Goal: Check status: Check status

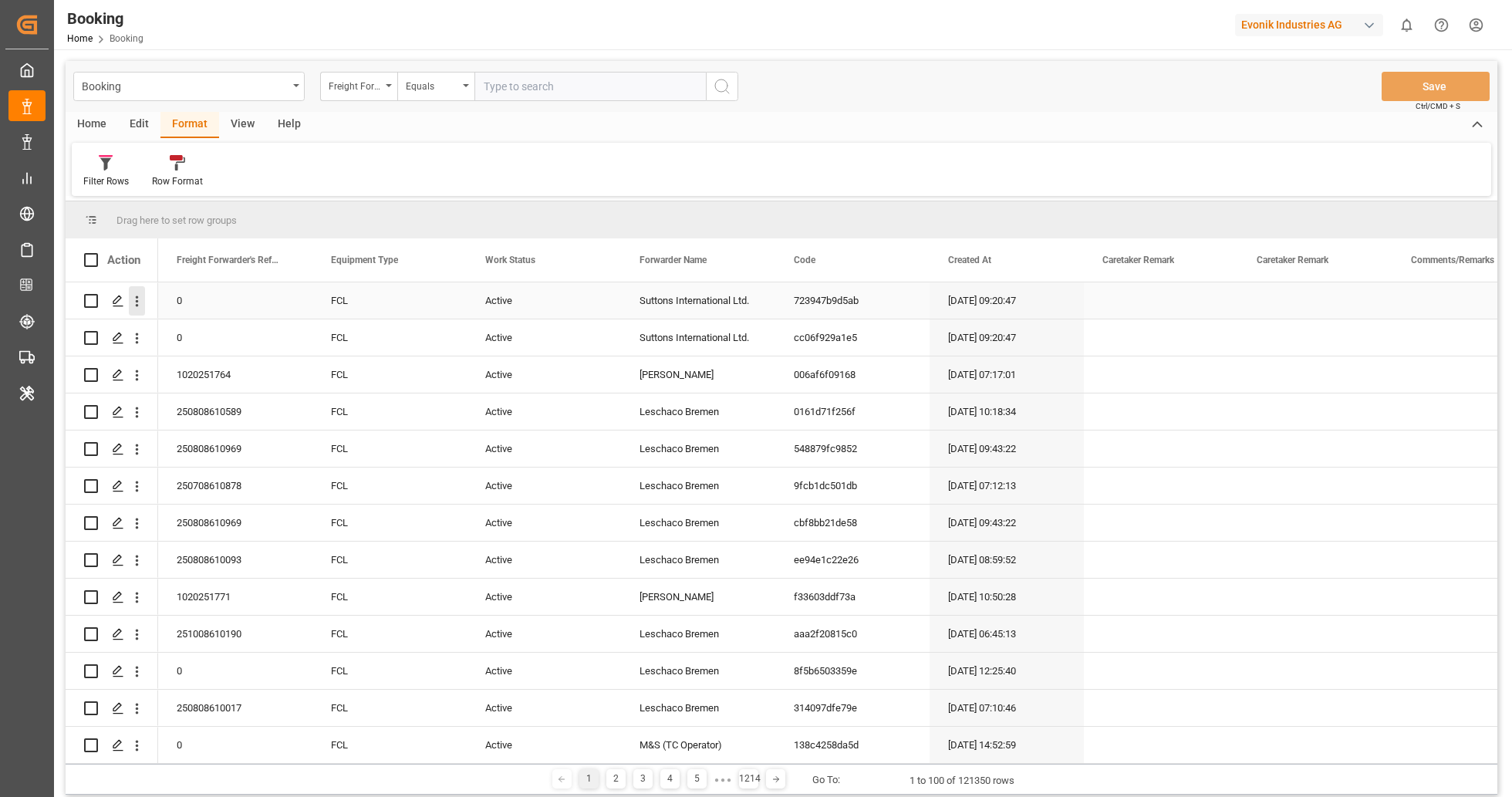
click at [139, 306] on icon "open menu" at bounding box center [137, 301] width 16 height 16
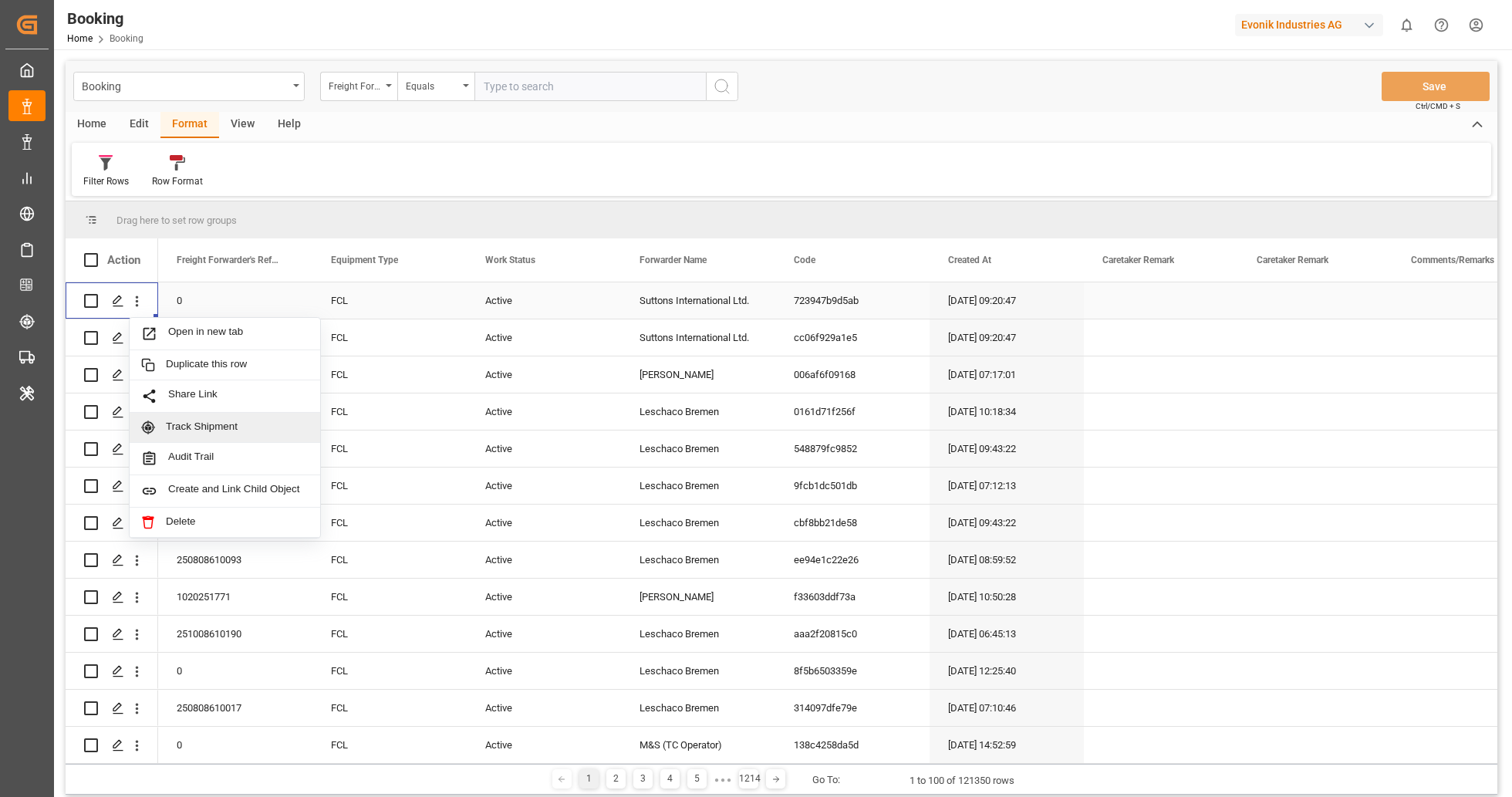
click at [230, 432] on span "Track Shipment" at bounding box center [237, 427] width 143 height 14
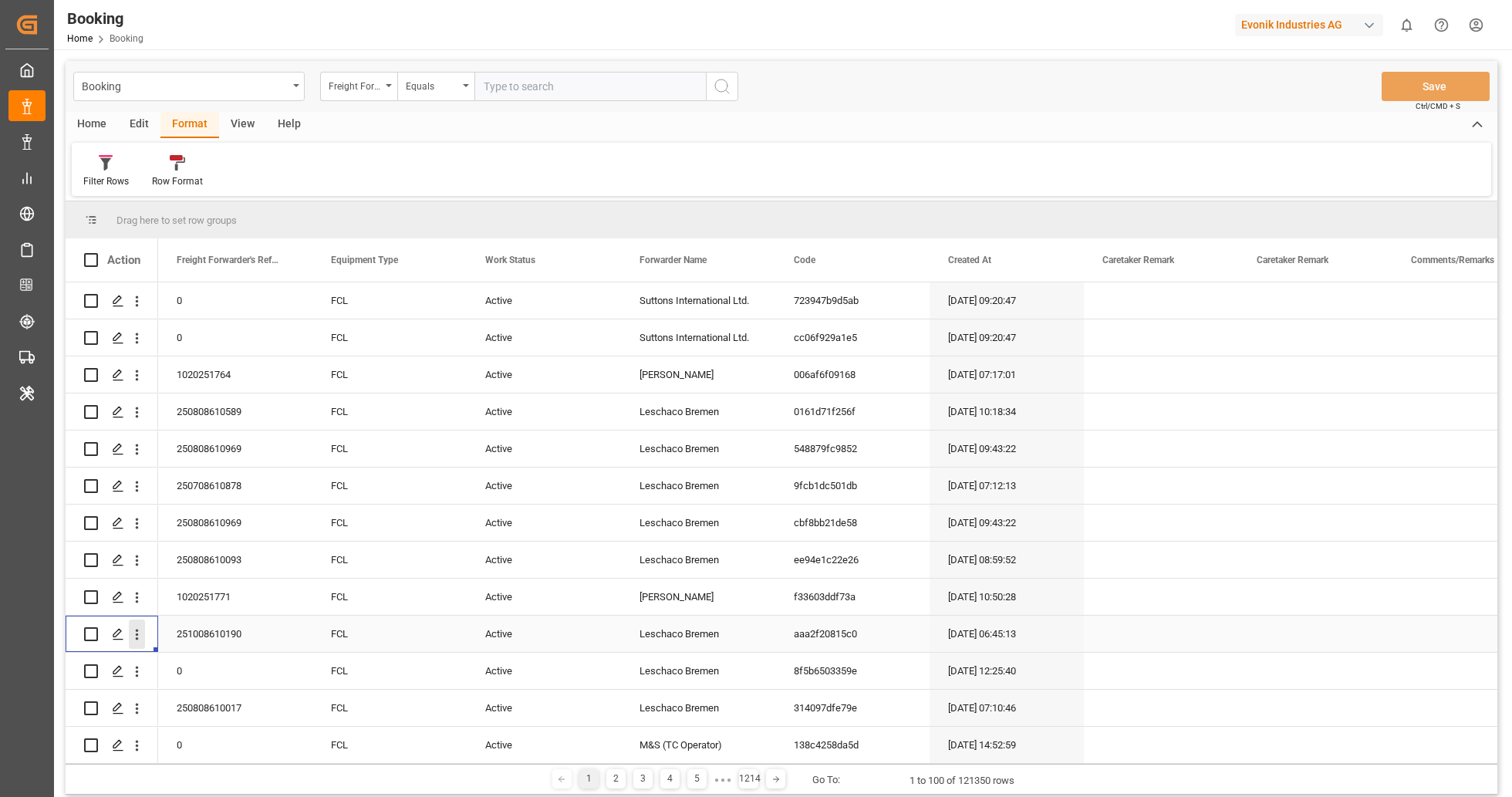
click at [132, 641] on icon "open menu" at bounding box center [137, 635] width 16 height 16
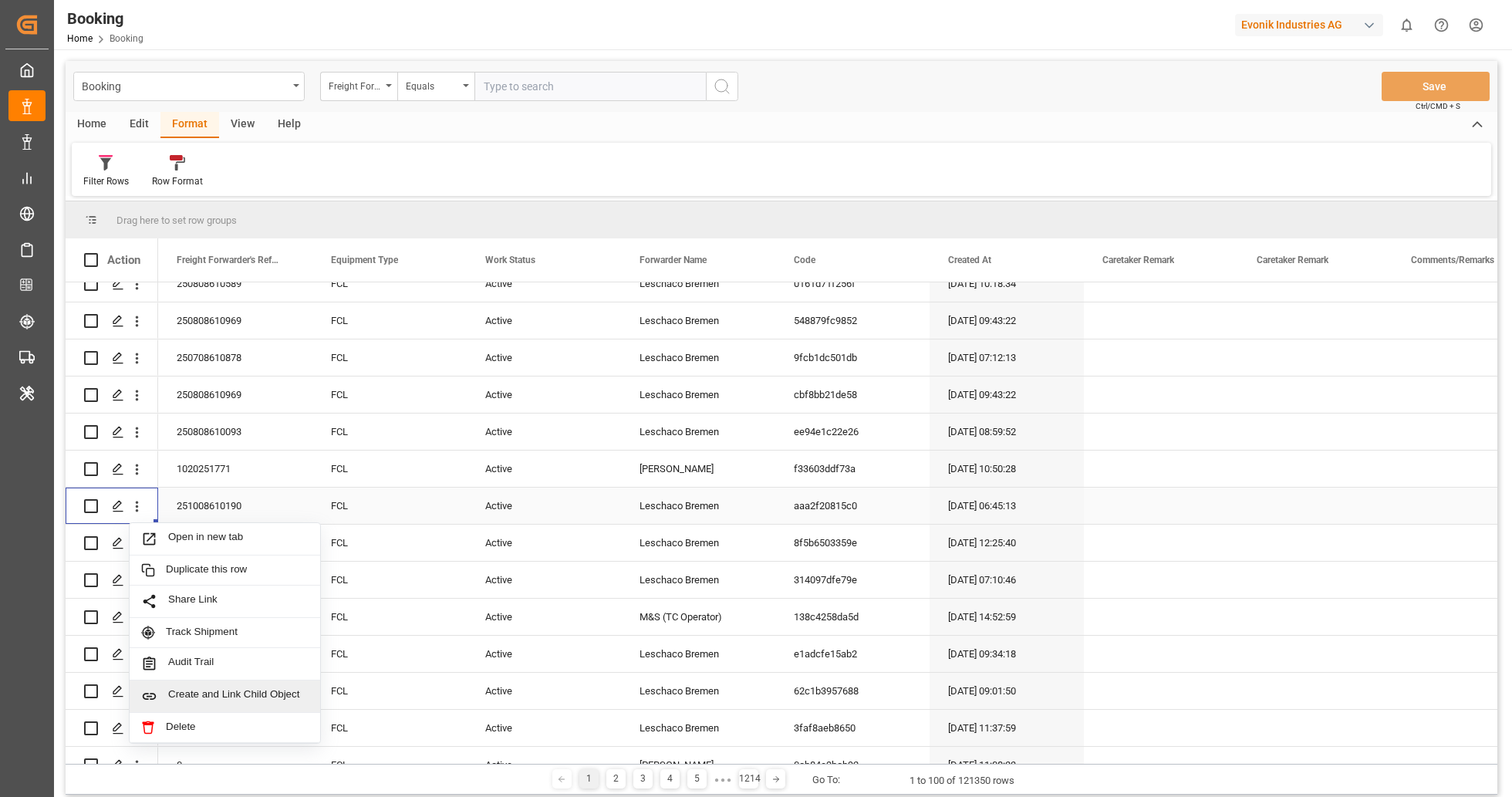
scroll to position [130, 0]
click at [249, 628] on span "Track Shipment" at bounding box center [237, 631] width 143 height 14
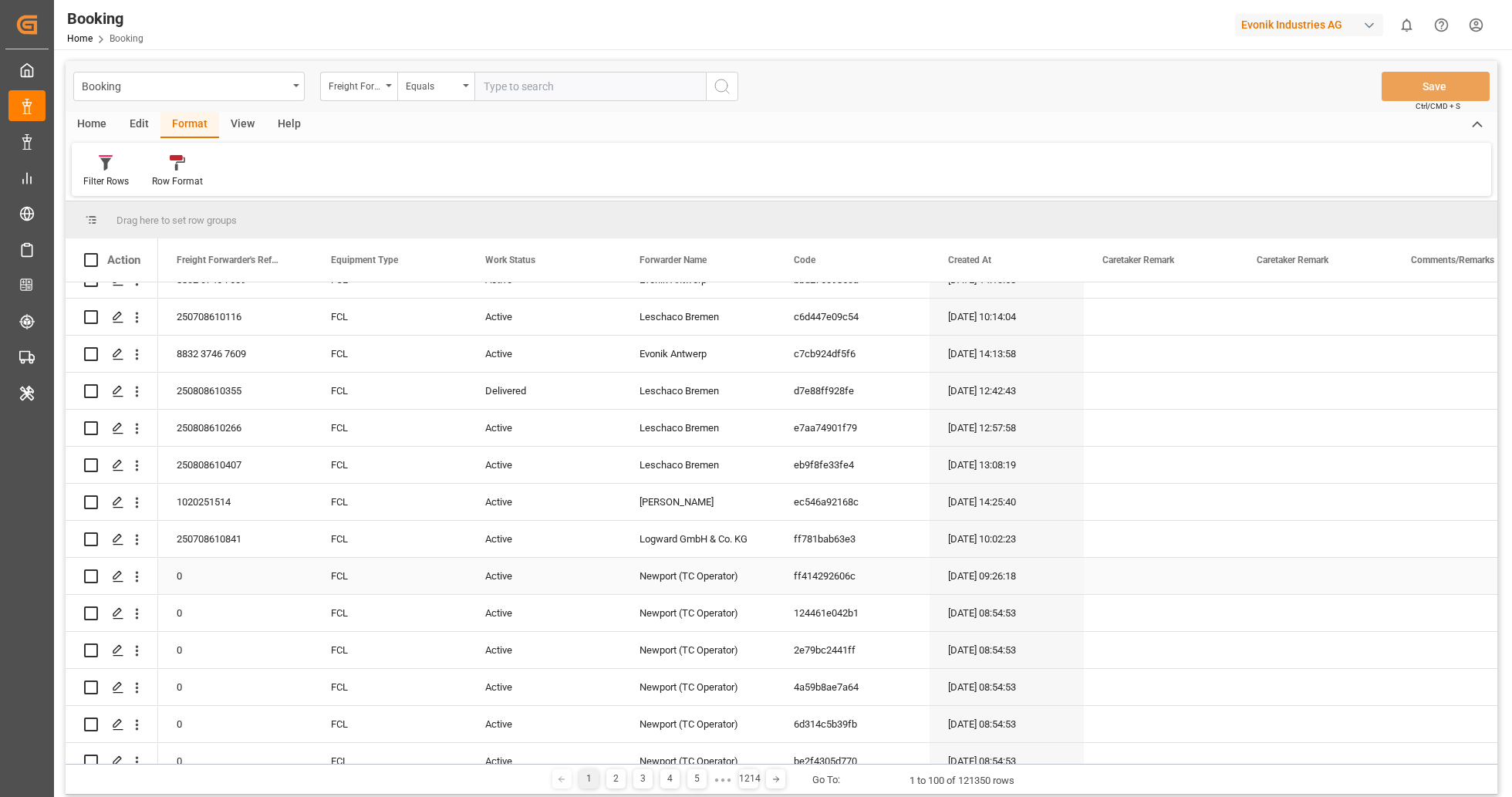
scroll to position [1612, 0]
click at [134, 392] on icon "open menu" at bounding box center [137, 393] width 16 height 16
click at [233, 513] on span "Track Shipment" at bounding box center [237, 519] width 143 height 14
click at [1060, 38] on div "Booking Home Booking Evonik Industries AG 0 Notifications Only show unread All …" at bounding box center [777, 25] width 1469 height 50
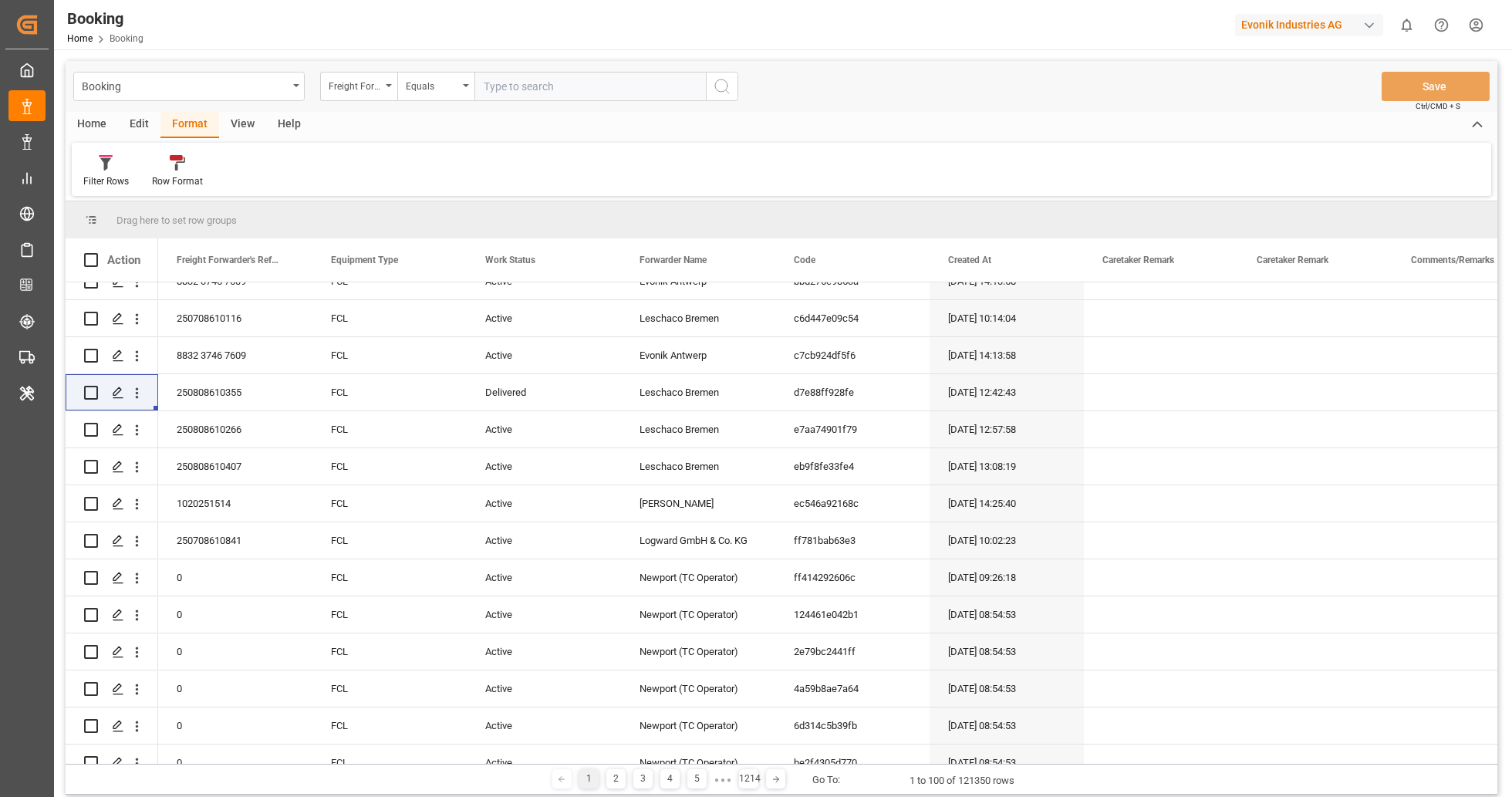
click at [1330, 34] on div "Evonik Industries AG" at bounding box center [1309, 25] width 148 height 22
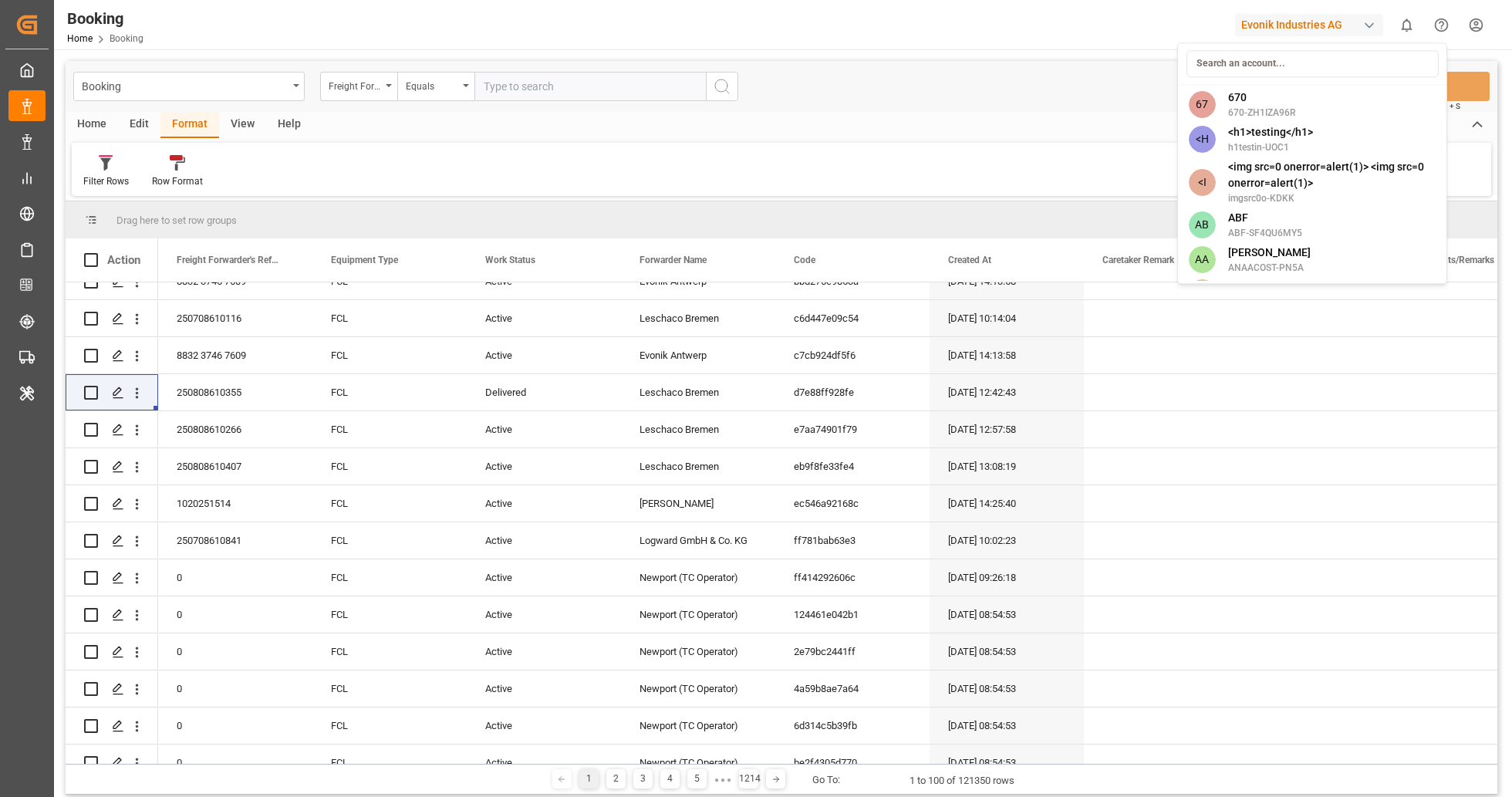
click at [1096, 111] on html "Created by potrace 1.15, written by [PERSON_NAME] [DATE]-[DATE] Created by potr…" at bounding box center [756, 398] width 1512 height 797
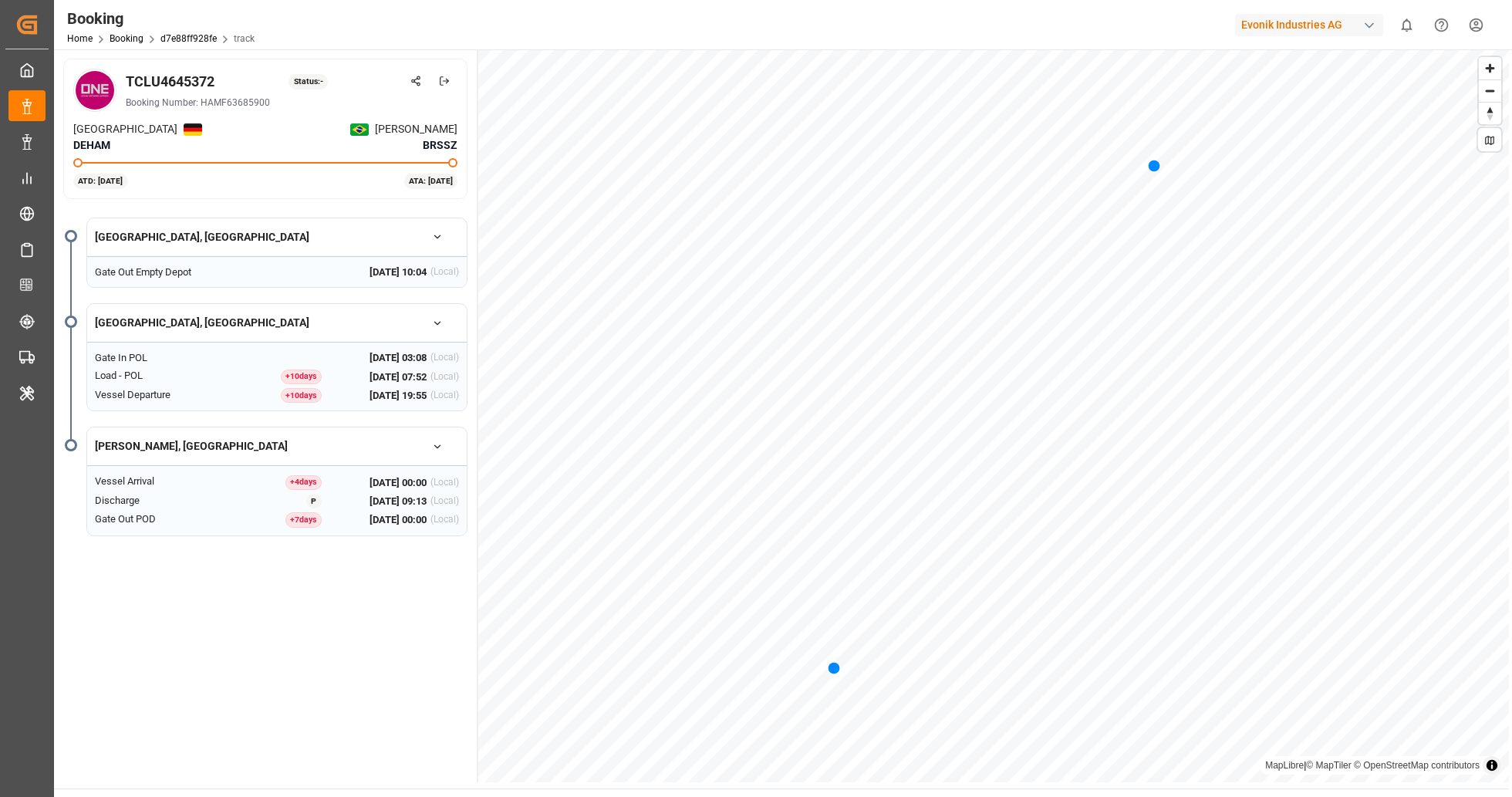
click at [1496, 141] on button at bounding box center [1490, 140] width 23 height 23
